Goal: Task Accomplishment & Management: Complete application form

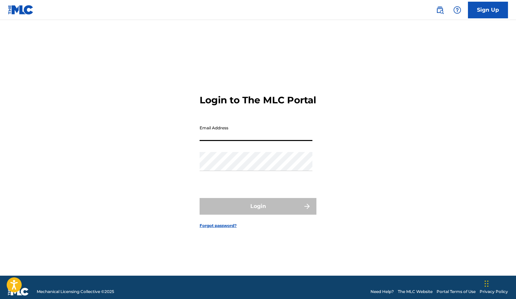
click at [238, 141] on input "Email Address" at bounding box center [256, 131] width 113 height 19
type input "[PERSON_NAME][EMAIL_ADDRESS][DOMAIN_NAME]"
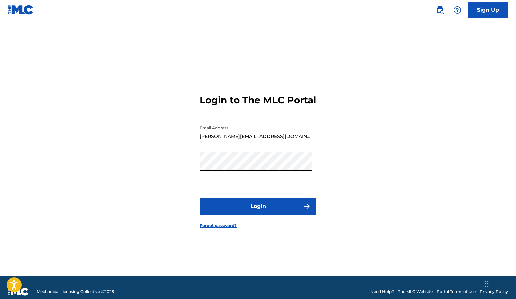
click at [251, 211] on button "Login" at bounding box center [258, 206] width 117 height 17
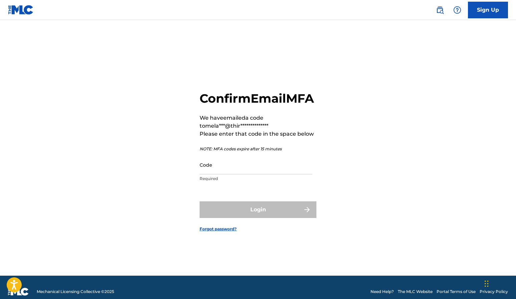
scroll to position [9, 0]
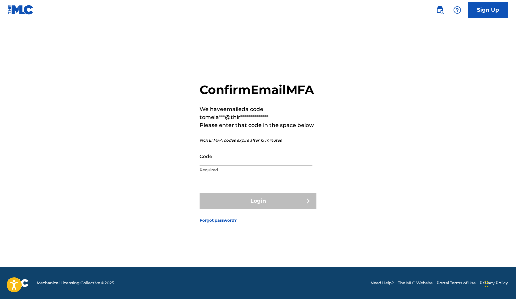
click at [237, 166] on input "Code" at bounding box center [256, 156] width 113 height 19
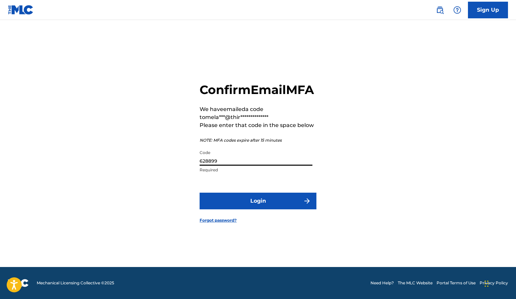
type input "628899"
click at [260, 210] on button "Login" at bounding box center [258, 201] width 117 height 17
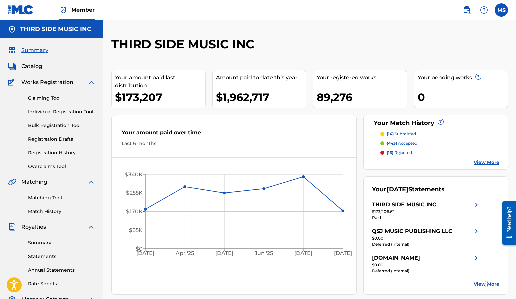
click at [52, 154] on link "Registration History" at bounding box center [61, 153] width 67 height 7
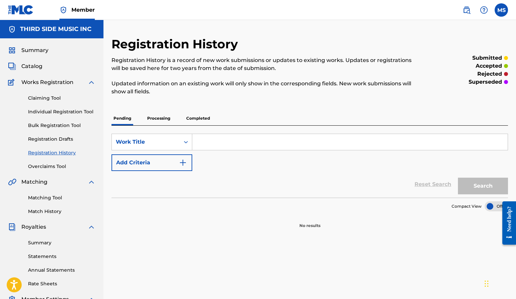
click at [155, 119] on p "Processing" at bounding box center [158, 118] width 27 height 14
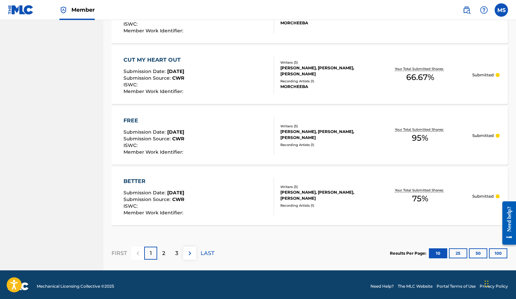
scroll to position [598, 0]
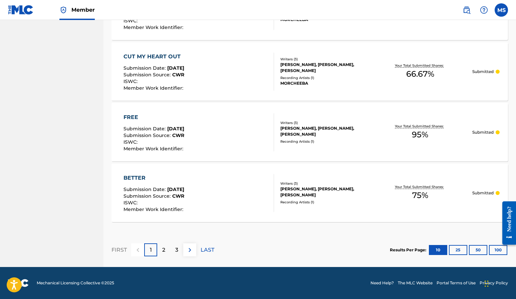
click at [501, 252] on button "100" at bounding box center [498, 250] width 18 height 10
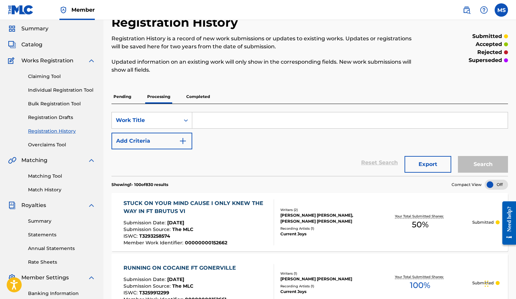
scroll to position [0, 0]
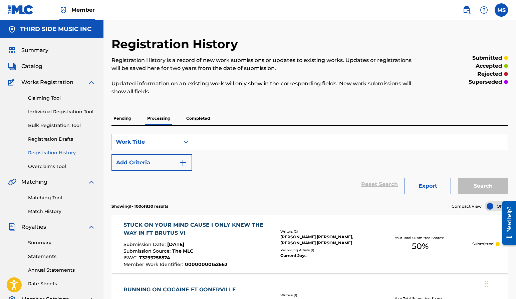
click at [207, 142] on input "Search Form" at bounding box center [349, 142] width 315 height 16
paste input "Holy Fucking Shit: 40,000"
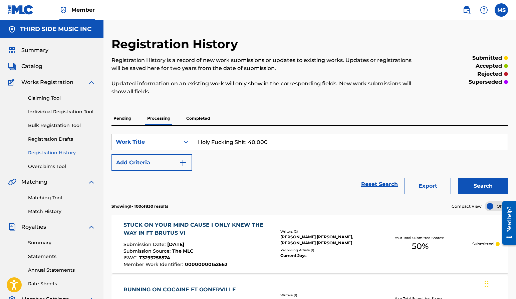
type input "Holy Fucking Shit: 40,000"
click at [477, 190] on button "Search" at bounding box center [483, 186] width 50 height 17
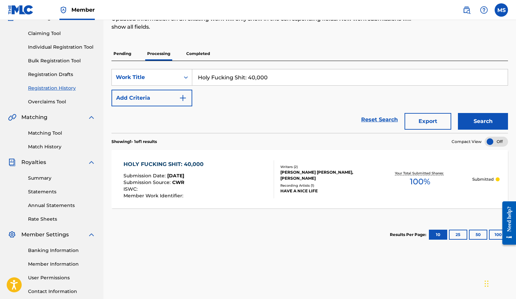
scroll to position [67, 0]
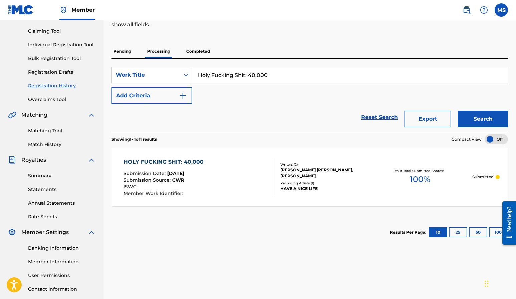
click at [199, 50] on p "Completed" at bounding box center [198, 51] width 28 height 14
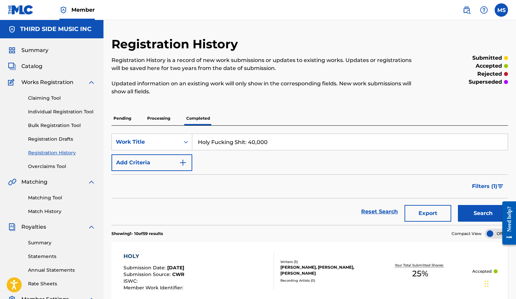
click at [475, 214] on button "Search" at bounding box center [483, 213] width 50 height 17
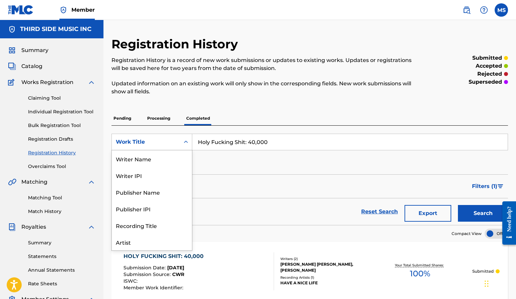
click at [177, 143] on div "Work Title" at bounding box center [146, 142] width 68 height 13
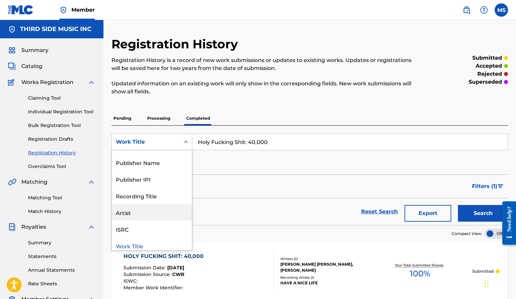
scroll to position [29, 0]
click at [158, 213] on div "Artist" at bounding box center [152, 213] width 80 height 17
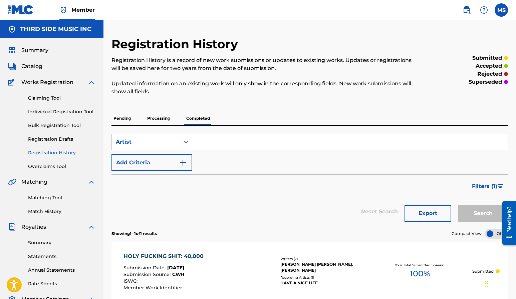
drag, startPoint x: 237, startPoint y: 142, endPoint x: 241, endPoint y: 142, distance: 3.4
click at [239, 142] on input "Search Form" at bounding box center [349, 142] width 315 height 16
type input "have a nice life"
click at [458, 205] on button "Search" at bounding box center [483, 213] width 50 height 17
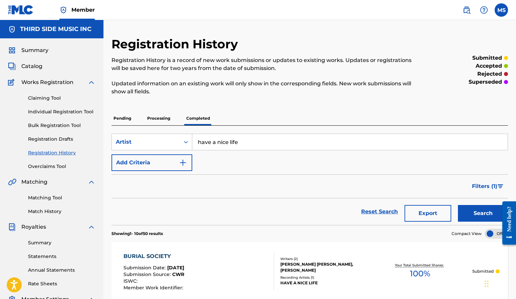
scroll to position [0, 0]
click at [61, 138] on link "Registration Drafts" at bounding box center [61, 139] width 67 height 7
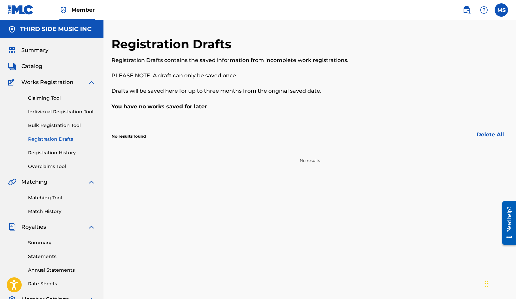
click at [49, 98] on link "Claiming Tool" at bounding box center [61, 98] width 67 height 7
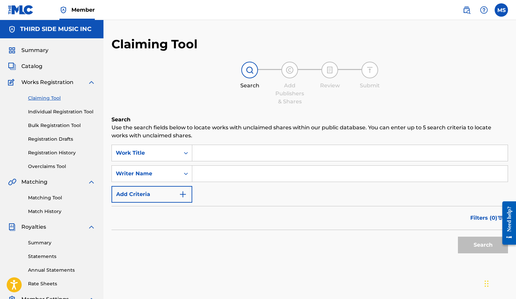
click at [217, 160] on input "Search Form" at bounding box center [349, 153] width 315 height 16
paste input "Holy Fucking Shit: 40,000"
type input "Holy Fucking Shit: 40,000"
click at [474, 244] on button "Search" at bounding box center [483, 245] width 50 height 17
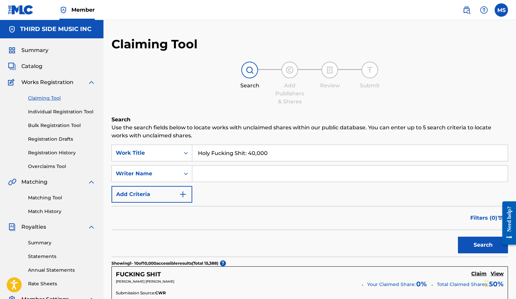
click at [48, 152] on link "Registration History" at bounding box center [61, 153] width 67 height 7
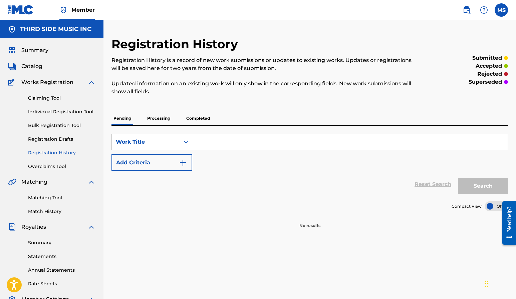
click at [53, 112] on link "Individual Registration Tool" at bounding box center [61, 111] width 67 height 7
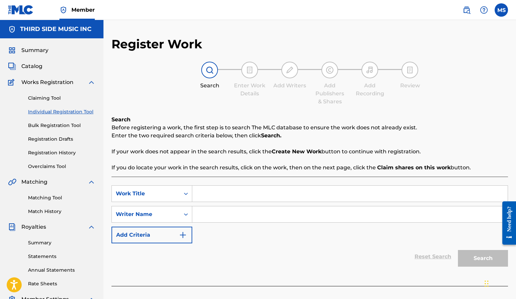
click at [211, 191] on input "Search Form" at bounding box center [349, 194] width 315 height 16
paste input "Holy Fucking Shit: 40,000"
type input "Holy Fucking Shit: 40,000"
drag, startPoint x: 228, startPoint y: 211, endPoint x: 233, endPoint y: 211, distance: 4.7
click at [229, 211] on input "Search Form" at bounding box center [349, 215] width 315 height 16
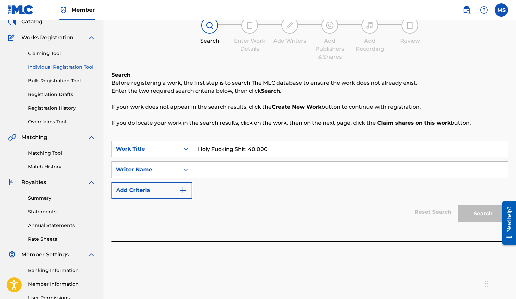
scroll to position [71, 0]
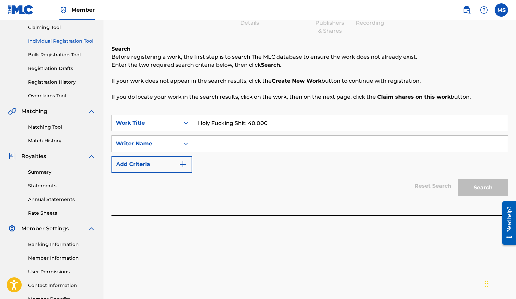
click at [477, 186] on div "Search" at bounding box center [481, 186] width 53 height 27
click at [182, 162] on img "Search Form" at bounding box center [183, 165] width 8 height 8
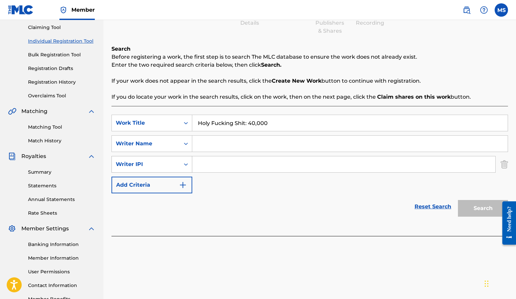
click at [183, 164] on icon "Search Form" at bounding box center [186, 164] width 7 height 7
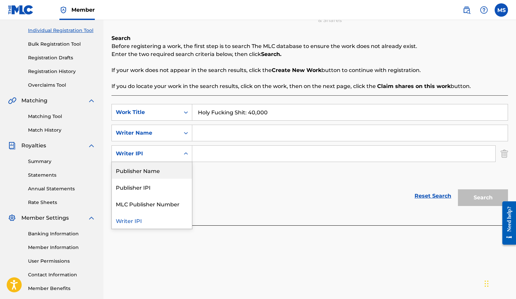
scroll to position [86, 0]
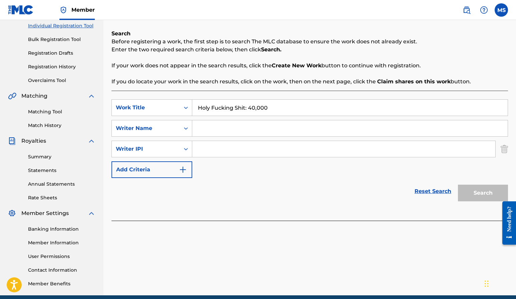
click at [506, 147] on img "Search Form" at bounding box center [504, 149] width 7 height 17
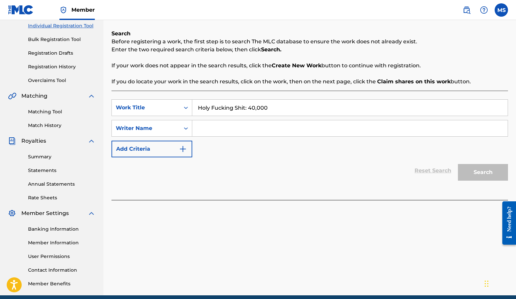
click at [251, 131] on input "Search Form" at bounding box center [349, 128] width 315 height 16
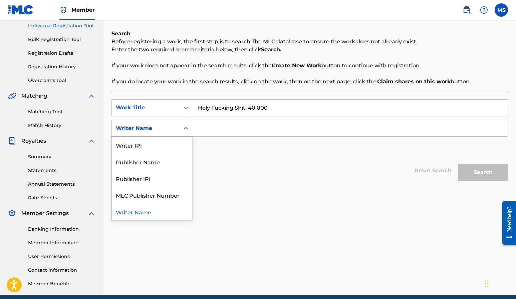
click at [179, 128] on div "Writer Name" at bounding box center [146, 128] width 68 height 13
click at [152, 213] on div "Writer Name" at bounding box center [152, 212] width 80 height 17
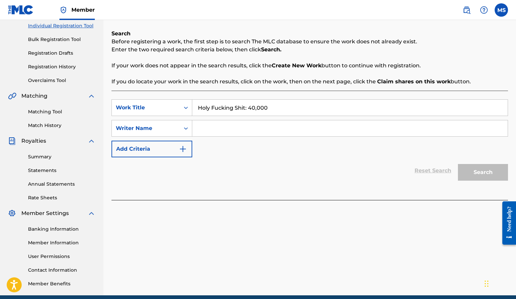
click at [225, 129] on input "Search Form" at bounding box center [349, 128] width 315 height 16
click at [270, 128] on input "Search Form" at bounding box center [349, 128] width 315 height 16
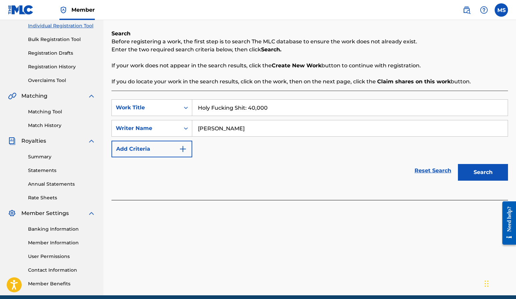
type input "[PERSON_NAME]"
click at [458, 164] on button "Search" at bounding box center [483, 172] width 50 height 17
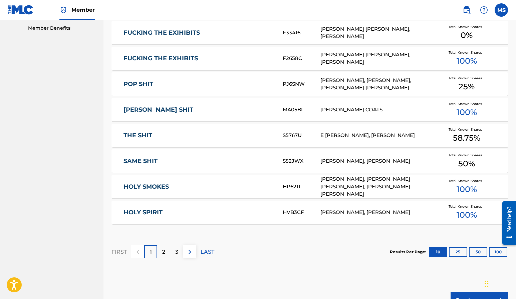
scroll to position [384, 0]
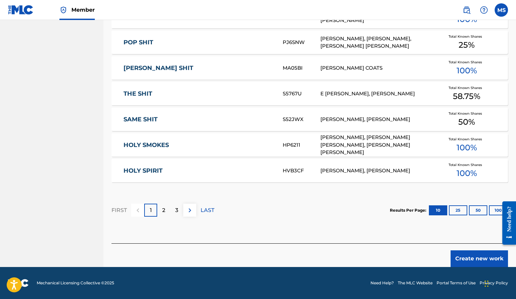
click at [472, 257] on button "Create new work" at bounding box center [479, 259] width 57 height 17
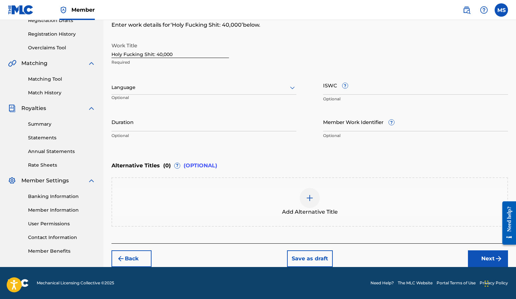
scroll to position [117, 0]
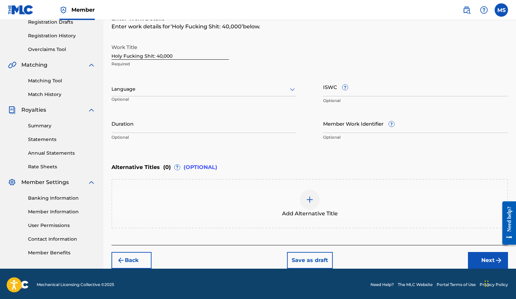
click at [195, 86] on div at bounding box center [203, 89] width 185 height 8
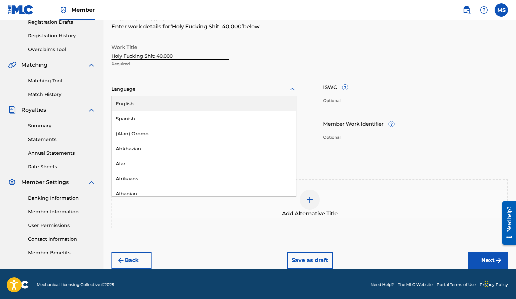
click at [176, 103] on div "English" at bounding box center [204, 103] width 184 height 15
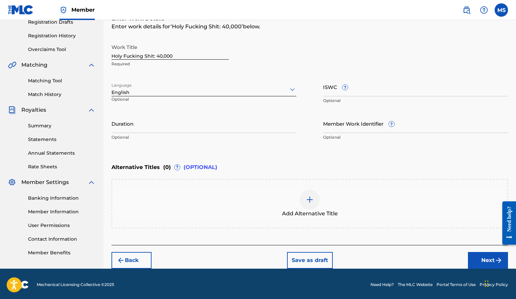
click at [345, 128] on input "Member Work Identifier ?" at bounding box center [415, 123] width 185 height 19
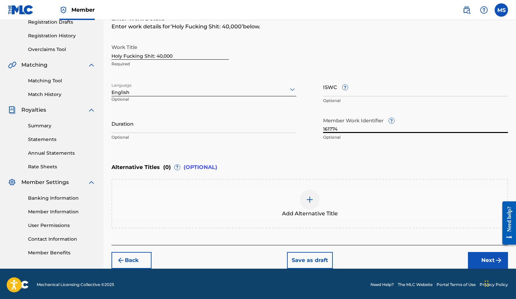
type input "161774"
drag, startPoint x: 330, startPoint y: 91, endPoint x: 334, endPoint y: 95, distance: 4.7
click at [331, 91] on input "ISWC ?" at bounding box center [415, 86] width 185 height 19
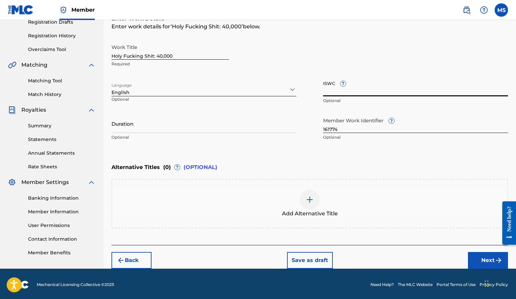
paste input "T3338847675"
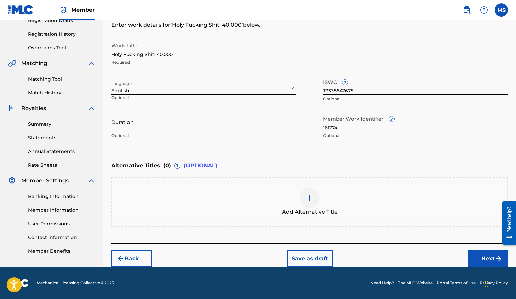
type input "T3338847675"
click at [478, 257] on button "Next" at bounding box center [488, 259] width 40 height 17
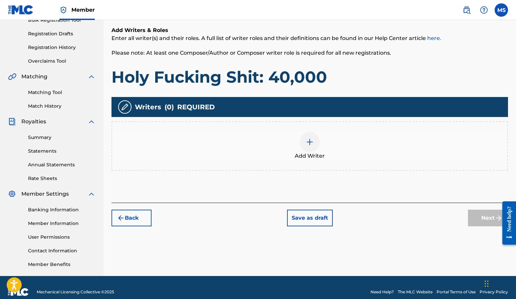
scroll to position [113, 0]
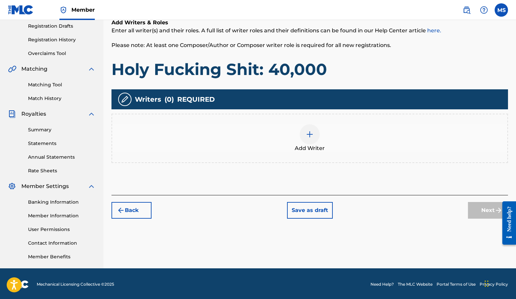
click at [310, 136] on img at bounding box center [310, 135] width 8 height 8
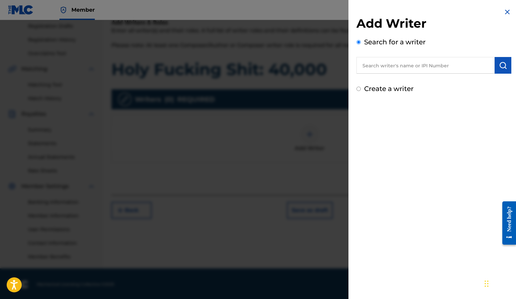
click at [398, 68] on input "text" at bounding box center [425, 65] width 138 height 17
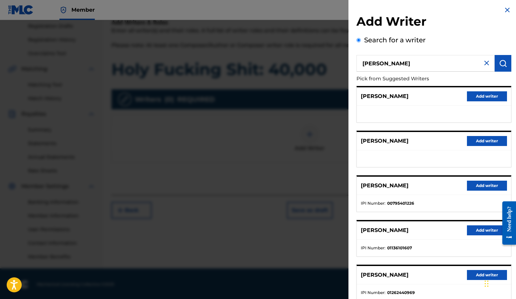
click at [422, 73] on p "Pick from Suggested Writers" at bounding box center [414, 79] width 117 height 14
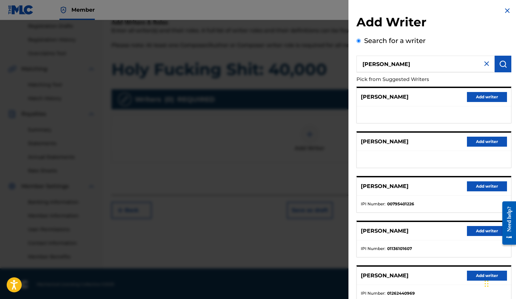
click at [409, 64] on input "[PERSON_NAME]" at bounding box center [425, 64] width 138 height 17
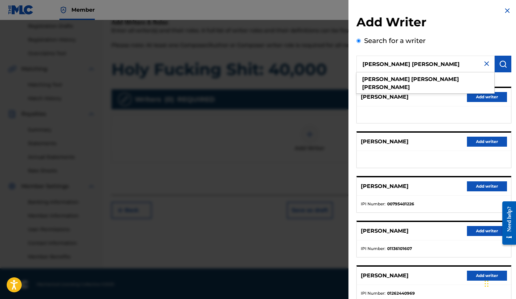
type input "[PERSON_NAME] [PERSON_NAME]"
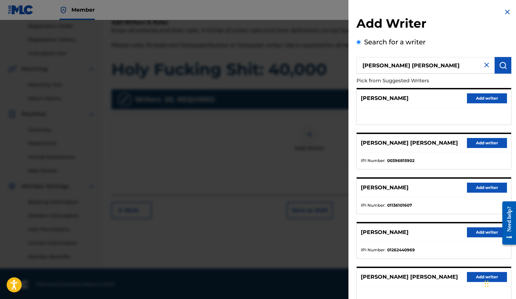
click at [486, 142] on button "Add writer" at bounding box center [487, 143] width 40 height 10
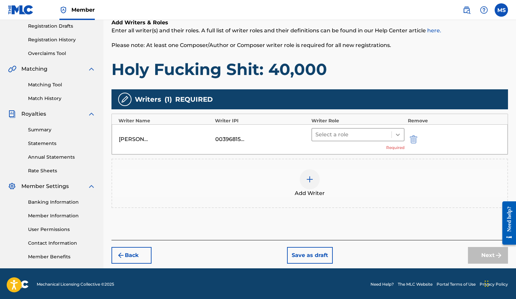
click at [401, 135] on div at bounding box center [398, 135] width 12 height 12
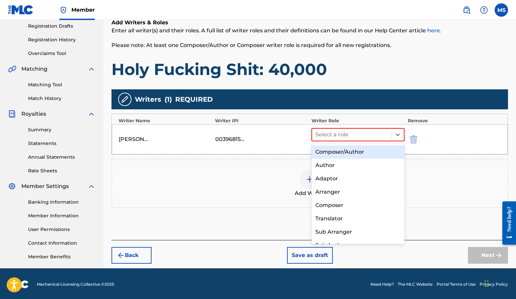
click at [358, 152] on div "Composer/Author" at bounding box center [357, 152] width 93 height 13
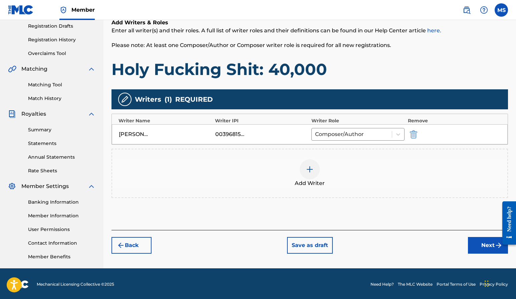
click at [312, 168] on img at bounding box center [310, 170] width 8 height 8
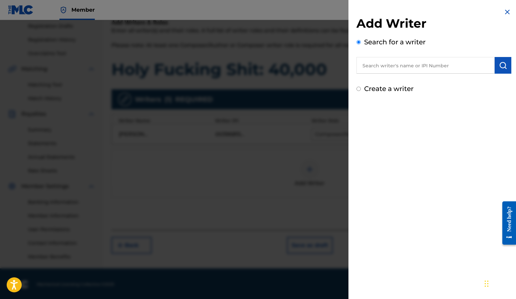
drag, startPoint x: 401, startPoint y: 58, endPoint x: 399, endPoint y: 63, distance: 4.6
click at [400, 60] on input "text" at bounding box center [425, 65] width 138 height 17
type input "[PERSON_NAME]"
click at [499, 63] on img "submit" at bounding box center [503, 65] width 8 height 8
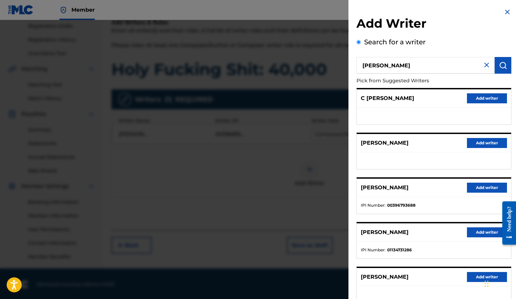
click at [475, 191] on button "Add writer" at bounding box center [487, 188] width 40 height 10
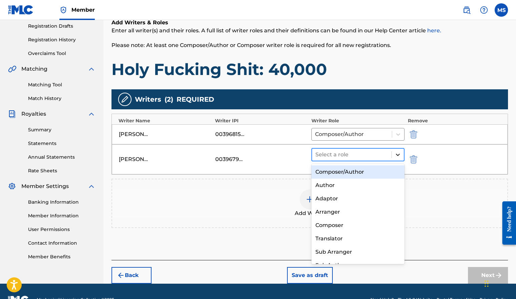
click at [398, 156] on icon at bounding box center [398, 155] width 4 height 2
click at [366, 171] on div "Composer/Author" at bounding box center [357, 172] width 93 height 13
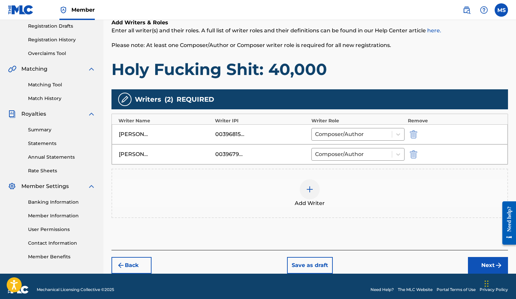
click at [479, 266] on button "Next" at bounding box center [488, 265] width 40 height 17
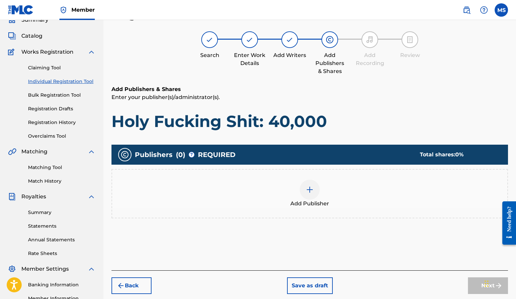
scroll to position [30, 0]
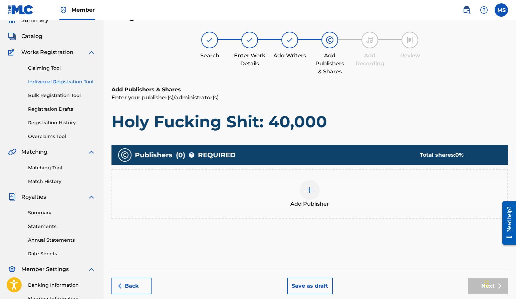
click at [307, 192] on img at bounding box center [310, 190] width 8 height 8
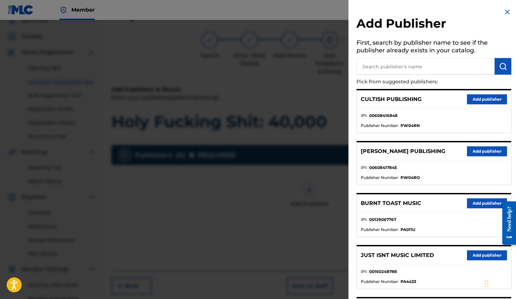
click at [385, 64] on input "text" at bounding box center [425, 66] width 138 height 17
type input "third side music"
click at [503, 66] on img "submit" at bounding box center [503, 66] width 8 height 8
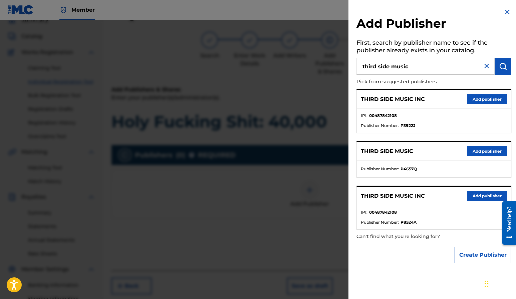
click at [489, 99] on button "Add publisher" at bounding box center [487, 99] width 40 height 10
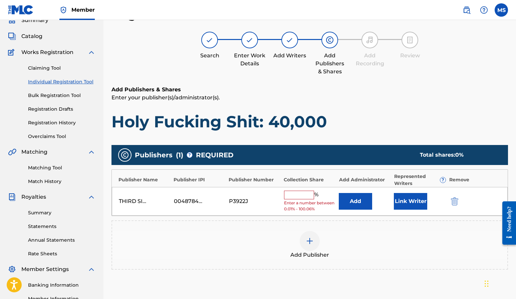
click at [300, 192] on input "text" at bounding box center [299, 195] width 30 height 9
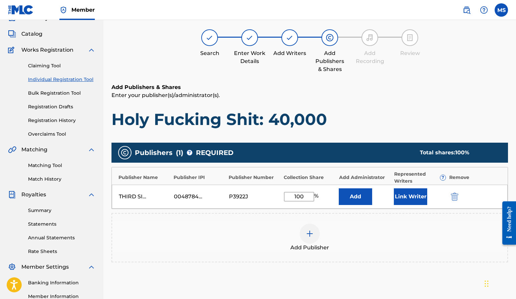
type input "100"
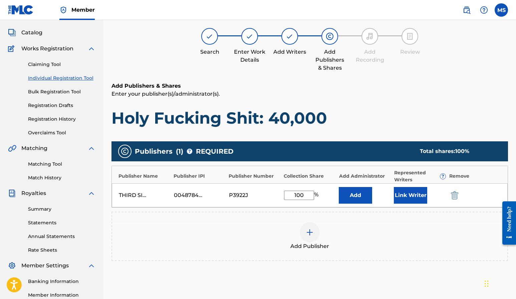
click at [414, 197] on button "Link Writer" at bounding box center [410, 195] width 33 height 17
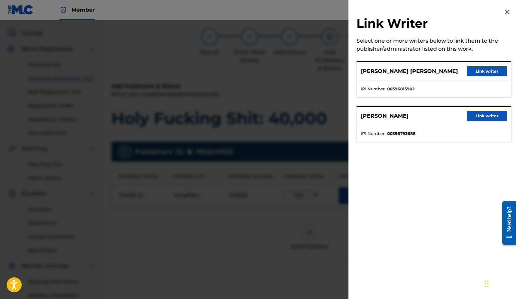
scroll to position [36, 0]
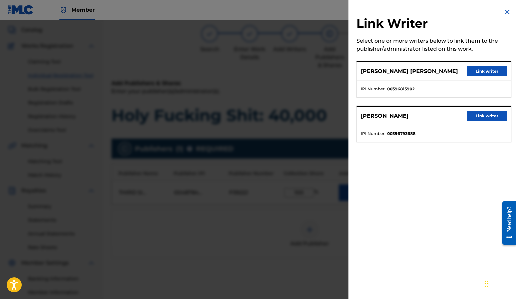
drag, startPoint x: 478, startPoint y: 70, endPoint x: 478, endPoint y: 81, distance: 11.7
click at [479, 70] on button "Link writer" at bounding box center [487, 71] width 40 height 10
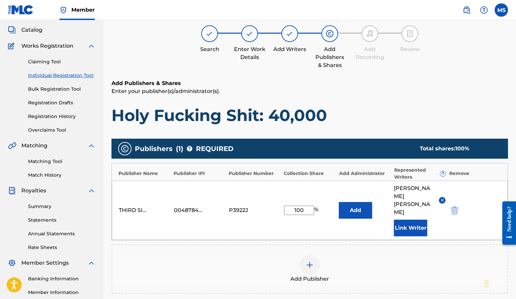
click at [406, 220] on button "Link Writer" at bounding box center [410, 228] width 33 height 17
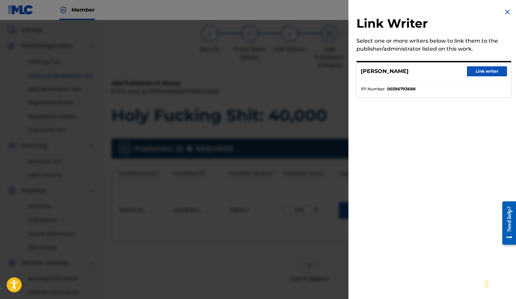
click at [474, 70] on button "Link writer" at bounding box center [487, 71] width 40 height 10
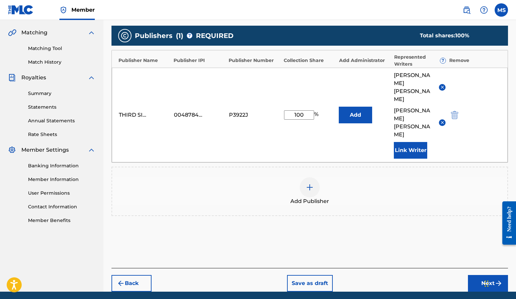
click at [480, 275] on button "Next" at bounding box center [488, 283] width 40 height 17
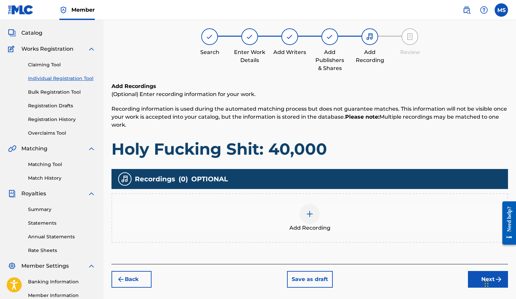
scroll to position [30, 0]
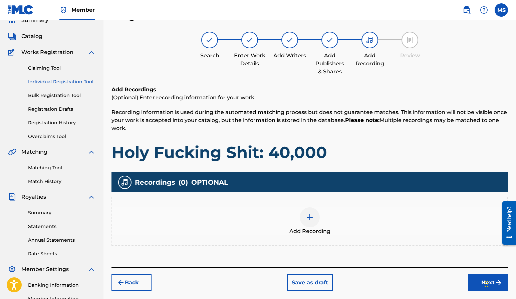
click at [305, 216] on div at bounding box center [310, 218] width 20 height 20
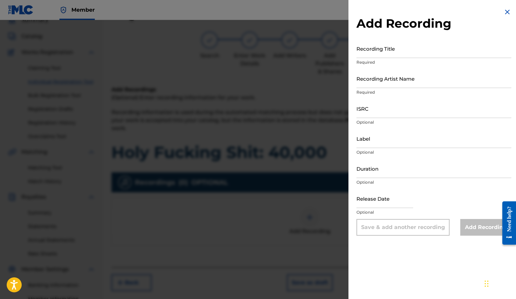
click at [397, 49] on input "Recording Title" at bounding box center [433, 48] width 155 height 19
type input "Holy Fucking Shot: 40,000"
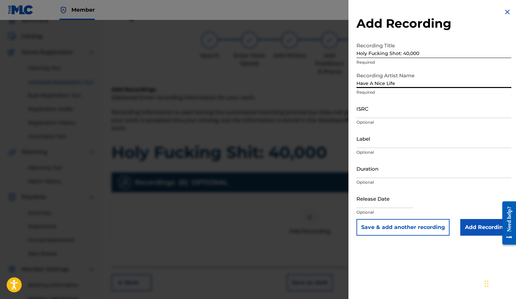
type input "Have A Nice Life"
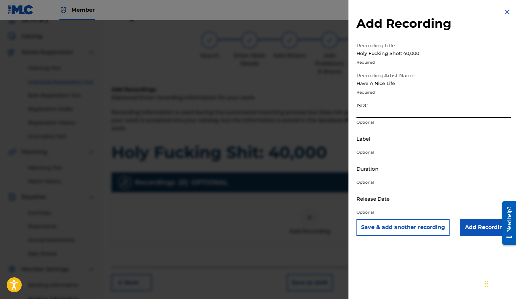
paste input "US-A2Z-14-10818"
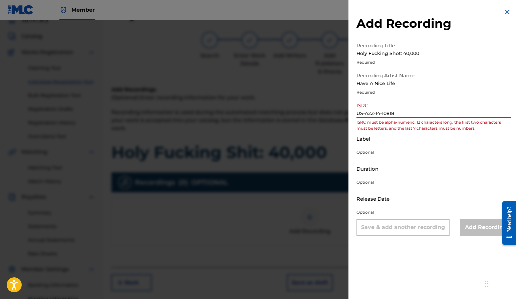
drag, startPoint x: 384, startPoint y: 112, endPoint x: 398, endPoint y: 113, distance: 13.0
click at [384, 112] on input "US-A2Z-14-10818" at bounding box center [433, 108] width 155 height 19
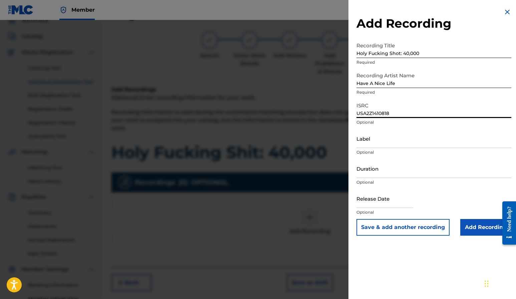
type input "USA2Z1410818"
click at [477, 229] on input "Add Recording" at bounding box center [485, 227] width 51 height 17
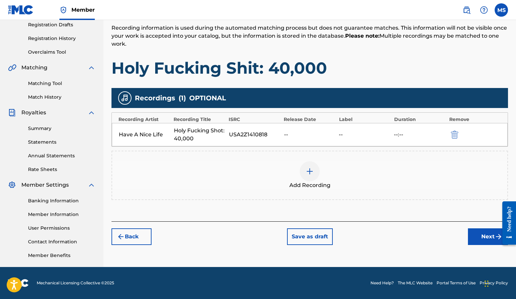
click at [484, 238] on button "Next" at bounding box center [488, 237] width 40 height 17
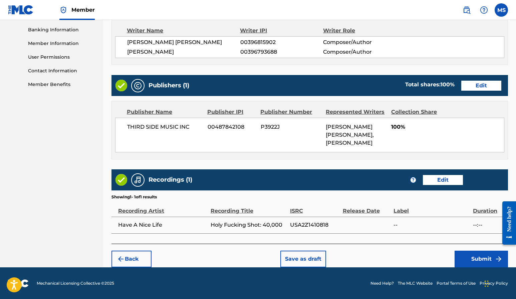
scroll to position [286, 0]
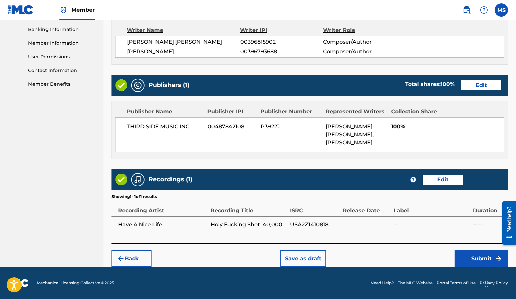
click at [479, 257] on button "Submit" at bounding box center [481, 259] width 53 height 17
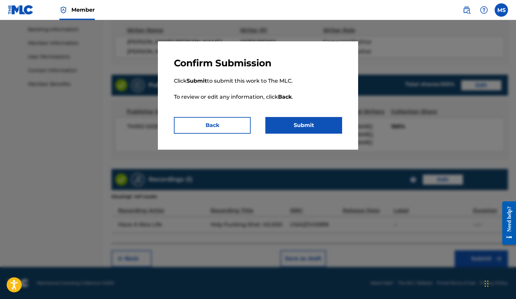
click at [302, 126] on button "Submit" at bounding box center [303, 125] width 77 height 17
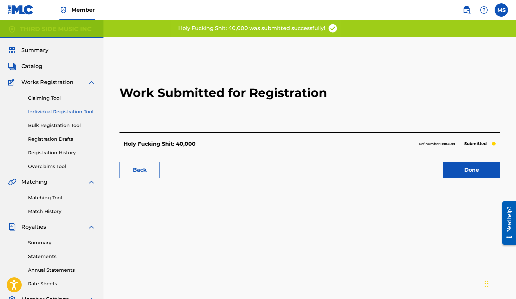
click at [472, 170] on link "Done" at bounding box center [471, 170] width 57 height 17
